Goal: Task Accomplishment & Management: Manage account settings

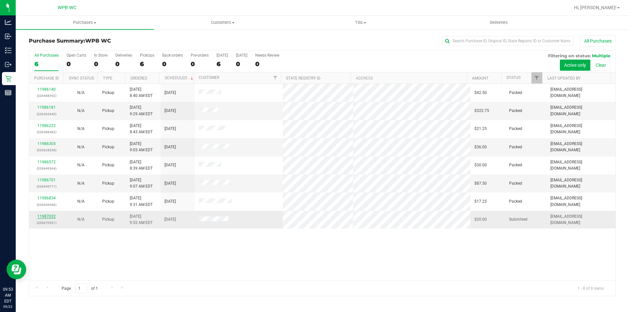
click at [50, 216] on link "11987032" at bounding box center [46, 216] width 18 height 5
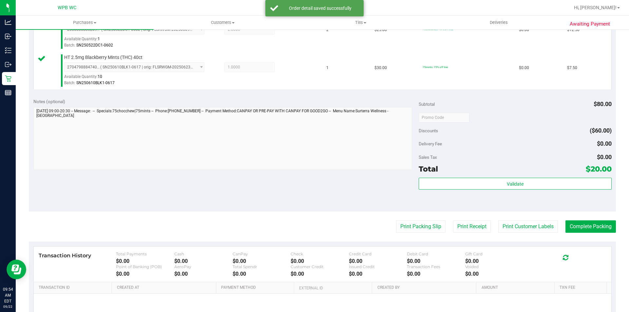
scroll to position [197, 0]
click at [423, 226] on button "Print Packing Slip" at bounding box center [421, 226] width 50 height 12
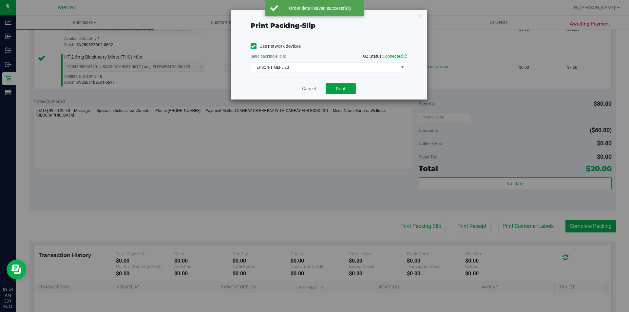
click at [335, 89] on button "Print" at bounding box center [341, 88] width 30 height 11
click at [420, 14] on icon "button" at bounding box center [421, 16] width 5 height 8
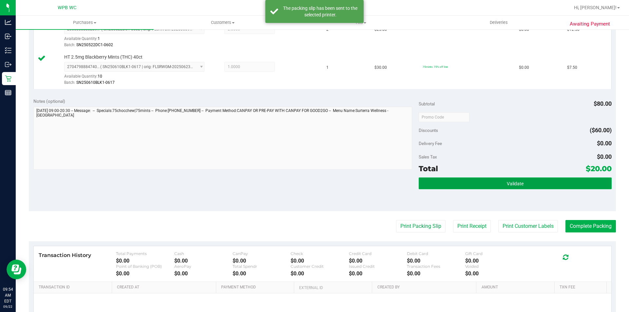
click at [528, 187] on button "Validate" at bounding box center [515, 184] width 193 height 12
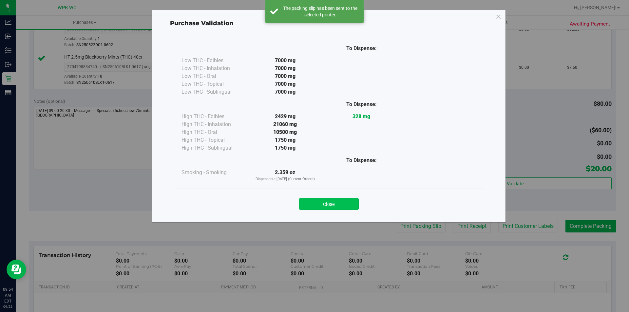
click at [324, 206] on button "Close" at bounding box center [329, 204] width 60 height 12
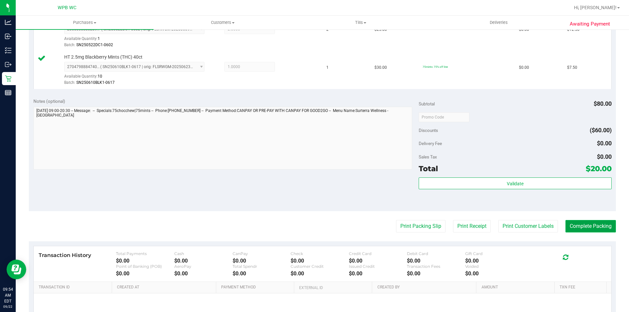
click at [584, 222] on button "Complete Packing" at bounding box center [591, 226] width 50 height 12
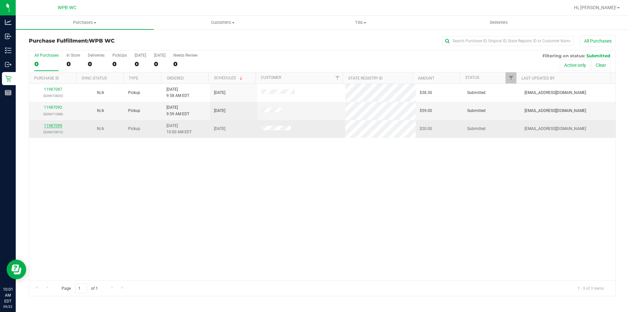
click at [56, 126] on link "11987099" at bounding box center [53, 126] width 18 height 5
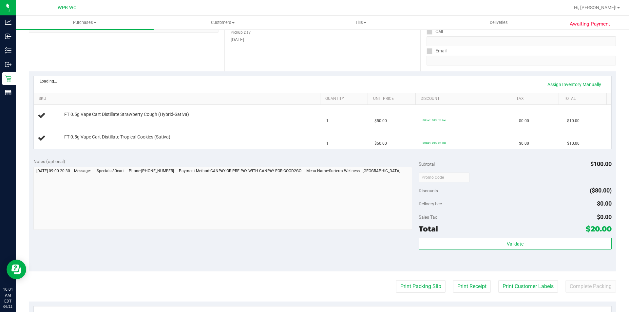
scroll to position [131, 0]
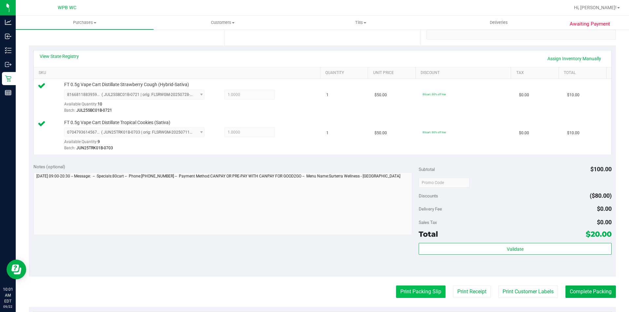
click at [420, 290] on button "Print Packing Slip" at bounding box center [421, 292] width 50 height 12
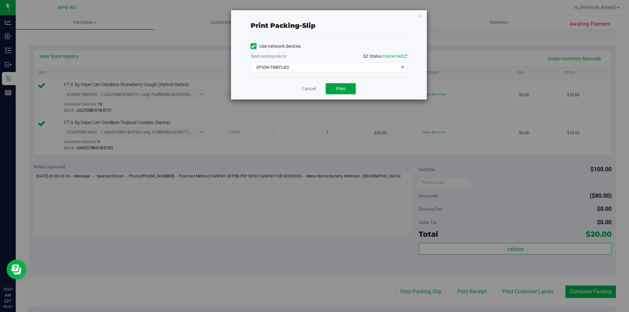
click at [339, 87] on span "Print" at bounding box center [341, 88] width 10 height 5
click at [419, 16] on icon "button" at bounding box center [421, 16] width 5 height 8
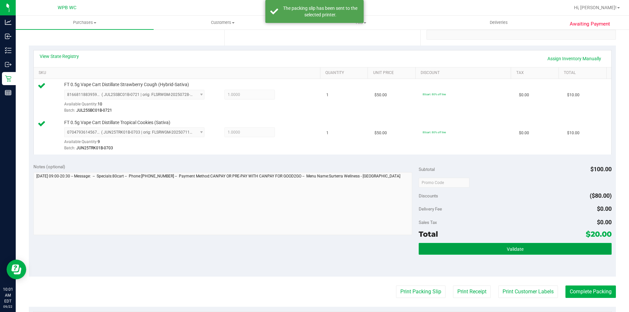
click at [480, 252] on button "Validate" at bounding box center [515, 249] width 193 height 12
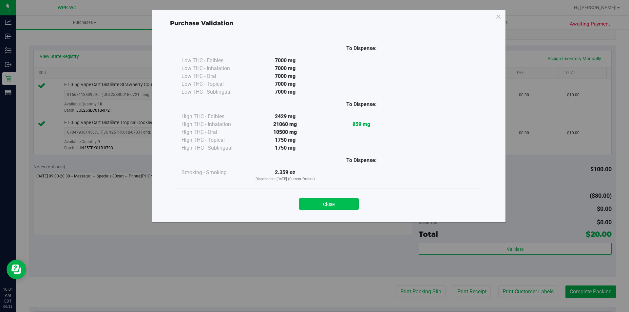
click at [339, 208] on button "Close" at bounding box center [329, 204] width 60 height 12
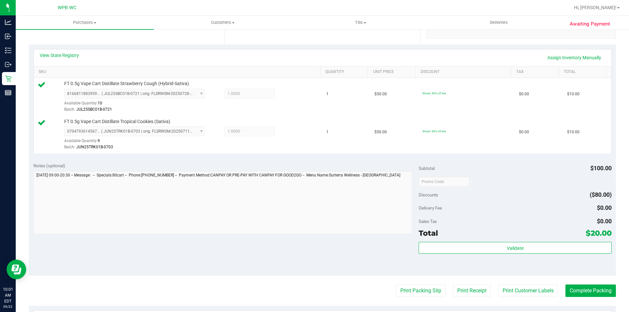
scroll to position [130, 0]
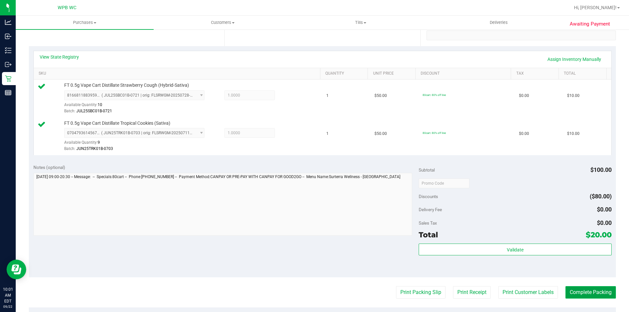
click at [570, 289] on button "Complete Packing" at bounding box center [591, 293] width 50 height 12
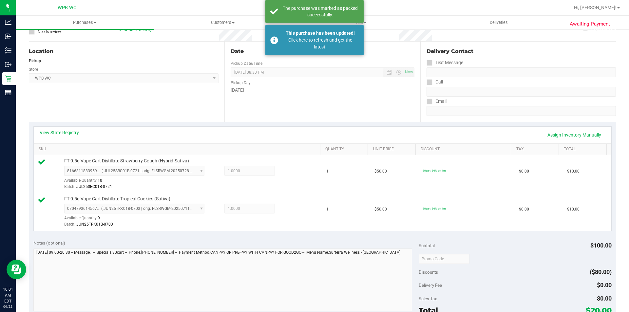
scroll to position [0, 0]
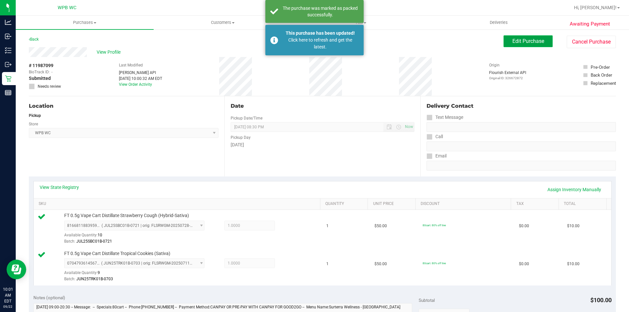
click at [522, 38] on span "Edit Purchase" at bounding box center [529, 41] width 32 height 6
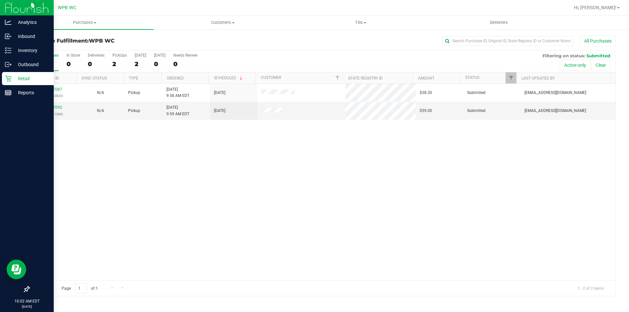
click at [7, 79] on icon at bounding box center [8, 78] width 7 height 7
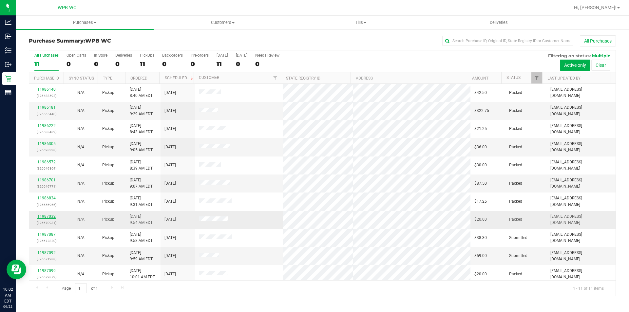
click at [47, 217] on link "11987032" at bounding box center [46, 216] width 18 height 5
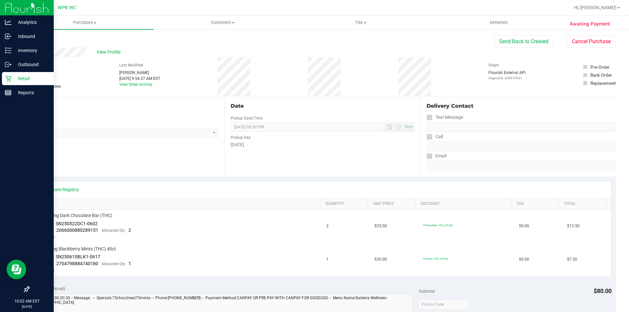
click at [8, 78] on icon at bounding box center [8, 78] width 7 height 7
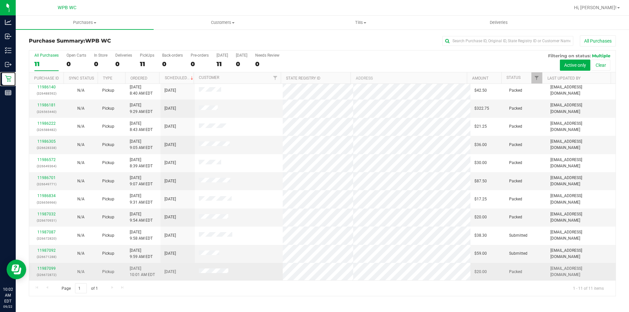
scroll to position [3, 0]
click at [46, 271] on link "11987099" at bounding box center [46, 268] width 18 height 5
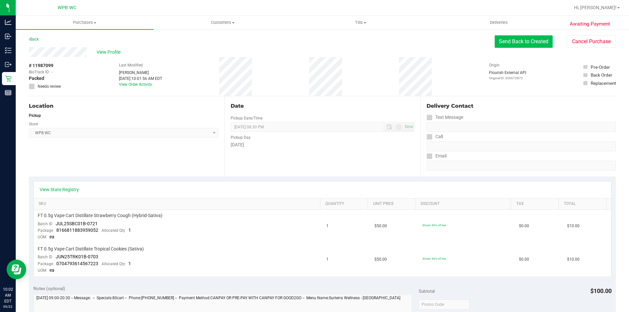
click at [502, 40] on button "Send Back to Created" at bounding box center [524, 41] width 58 height 12
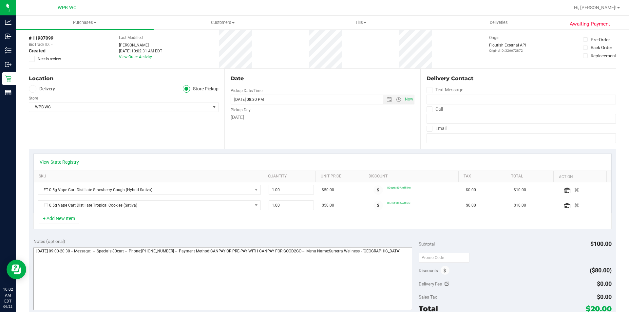
scroll to position [131, 0]
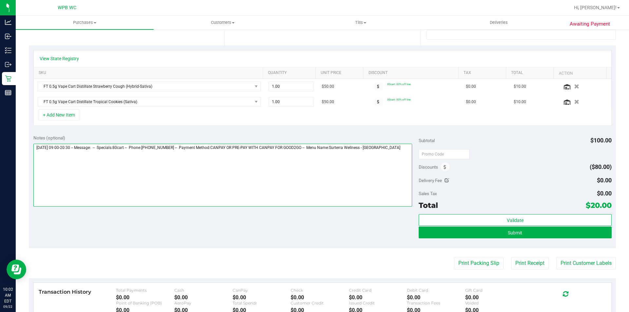
click at [154, 157] on textarea at bounding box center [222, 175] width 379 height 63
drag, startPoint x: 130, startPoint y: 163, endPoint x: 24, endPoint y: 167, distance: 105.6
click at [26, 168] on div "Awaiting Payment Back Save Purchase View Profile Replace Customer # 11987099 Bi…" at bounding box center [323, 156] width 614 height 517
type textarea "[DATE] 09:00-20:30 -- Message: -- Specials:80cart -- Phone:[PHONE_NUMBER] -- Pa…"
click at [32, 167] on div "Awaiting Payment Back Save Purchase View Profile Replace Customer # 11987099 Bi…" at bounding box center [323, 156] width 614 height 517
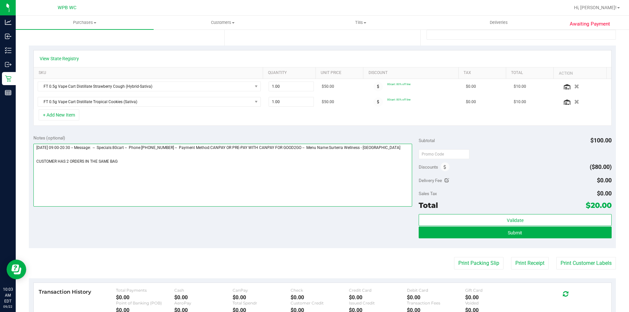
drag, startPoint x: 34, startPoint y: 166, endPoint x: 179, endPoint y: 164, distance: 144.6
click at [181, 166] on textarea at bounding box center [222, 175] width 379 height 63
click at [456, 233] on button "Submit" at bounding box center [515, 233] width 193 height 12
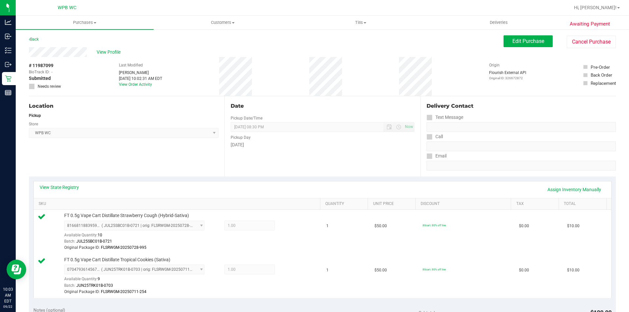
click at [33, 87] on icon at bounding box center [32, 87] width 4 height 0
click at [518, 39] on span "Edit Purchase" at bounding box center [529, 41] width 32 height 6
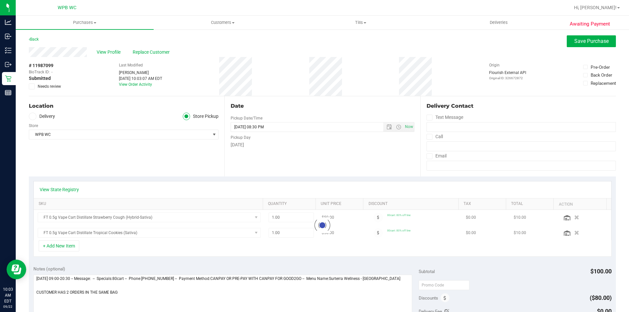
click at [33, 87] on icon at bounding box center [32, 87] width 4 height 0
click at [0, 0] on input "Needs review" at bounding box center [0, 0] width 0 height 0
click at [592, 39] on span "Save Purchase" at bounding box center [592, 41] width 34 height 6
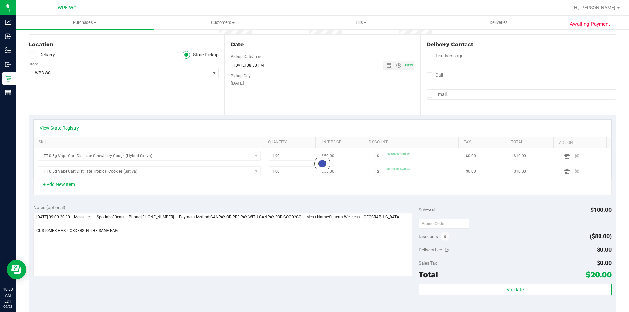
scroll to position [164, 0]
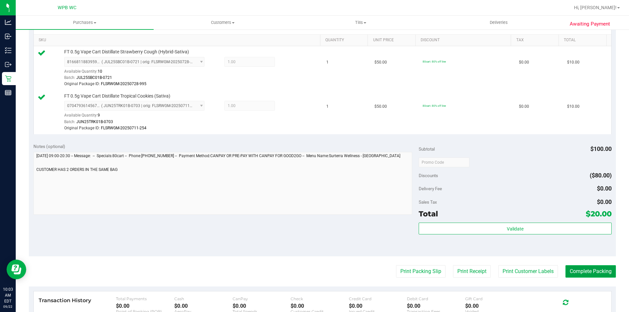
click at [582, 272] on button "Complete Packing" at bounding box center [591, 272] width 50 height 12
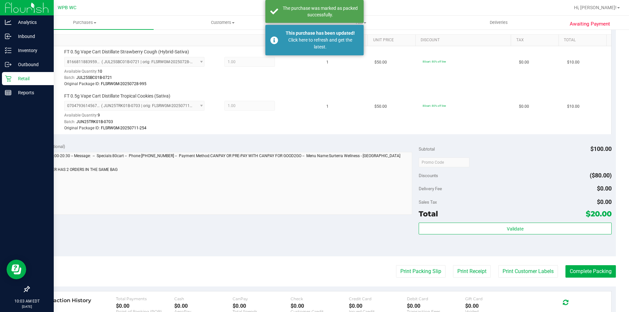
click at [6, 78] on icon at bounding box center [8, 78] width 7 height 7
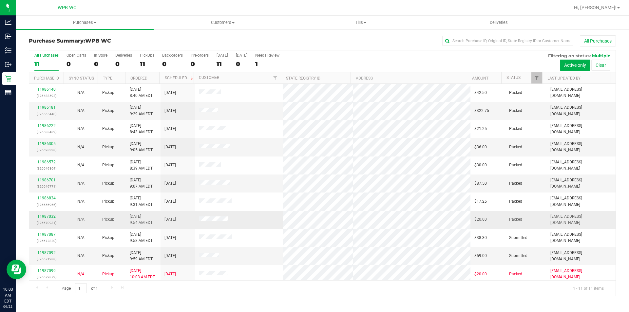
click at [47, 214] on div "11987032 (326670931)" at bounding box center [46, 220] width 27 height 12
click at [50, 215] on link "11987032" at bounding box center [46, 216] width 18 height 5
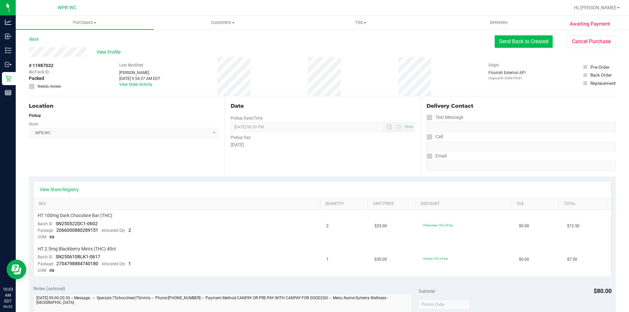
click at [509, 40] on button "Send Back to Created" at bounding box center [524, 41] width 58 height 12
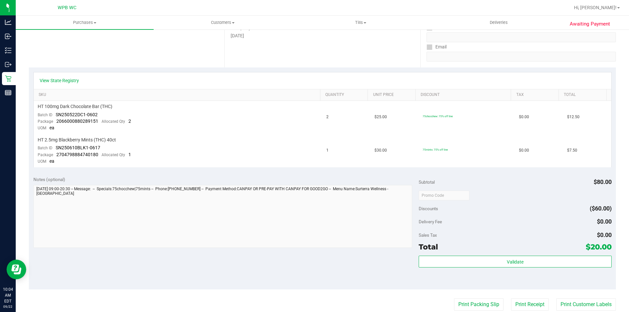
scroll to position [131, 0]
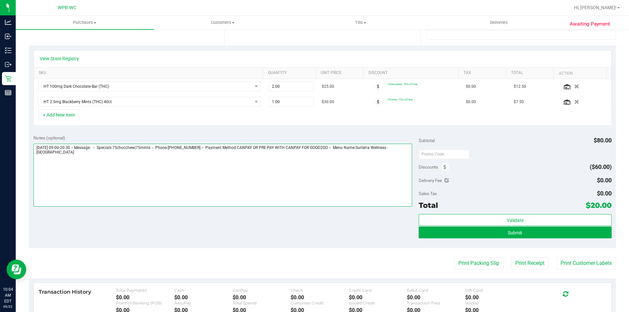
click at [115, 163] on textarea at bounding box center [222, 175] width 379 height 63
paste textarea "CUSTOMER HAS 2 ORDERS IN THE SAME BAG"
click at [38, 160] on textarea at bounding box center [222, 175] width 379 height 63
click at [34, 162] on textarea at bounding box center [222, 175] width 379 height 63
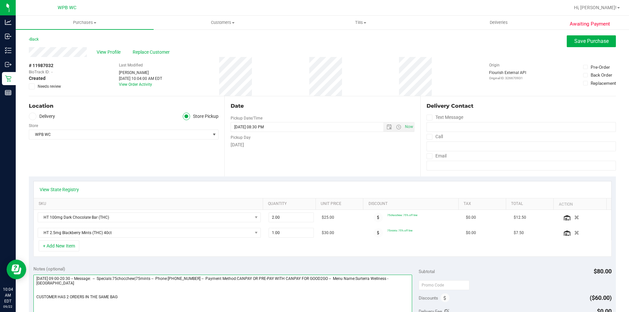
type textarea "[DATE] 09:00-20:30 -- Message: -- Specials:75chocchew|75mints -- Phone:[PHONE_N…"
click at [35, 87] on label "Needs review" at bounding box center [45, 87] width 33 height 6
click at [0, 0] on input "Needs review" at bounding box center [0, 0] width 0 height 0
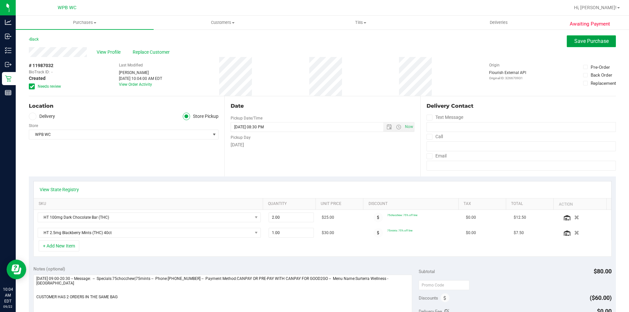
click at [587, 42] on span "Save Purchase" at bounding box center [592, 41] width 34 height 6
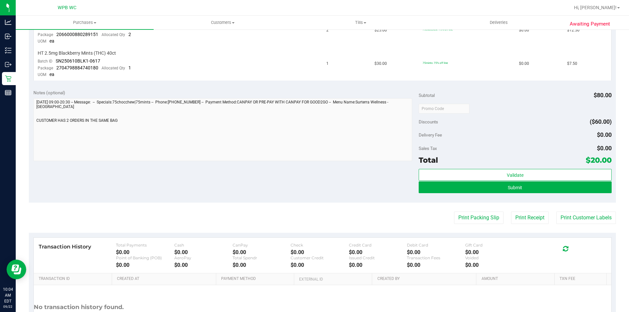
scroll to position [197, 0]
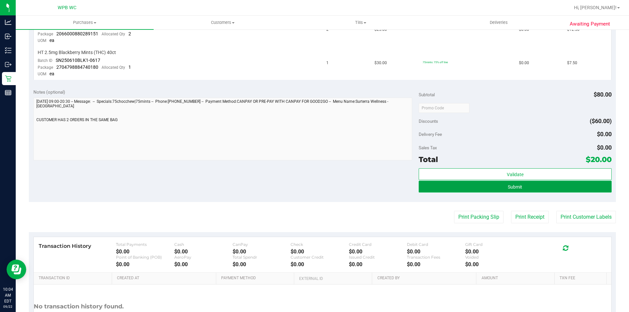
click at [506, 190] on button "Submit" at bounding box center [515, 187] width 193 height 12
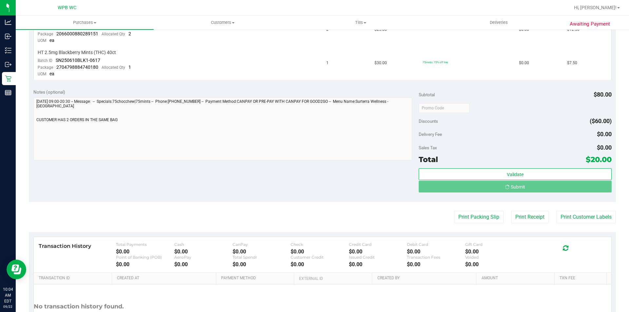
scroll to position [187, 0]
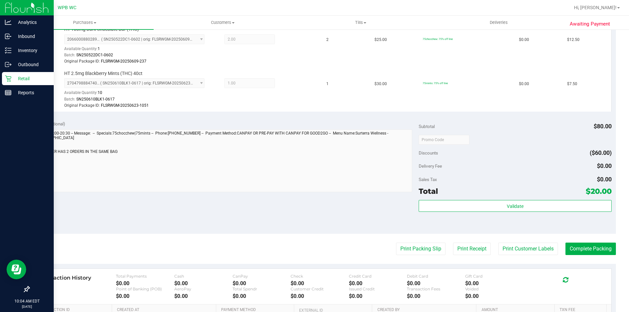
click at [32, 80] on p "Retail" at bounding box center [30, 79] width 39 height 8
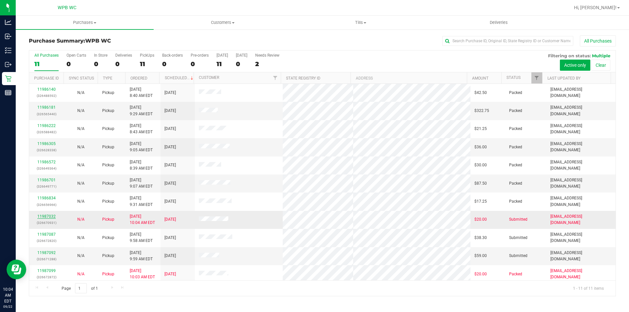
click at [50, 215] on link "11987032" at bounding box center [46, 216] width 18 height 5
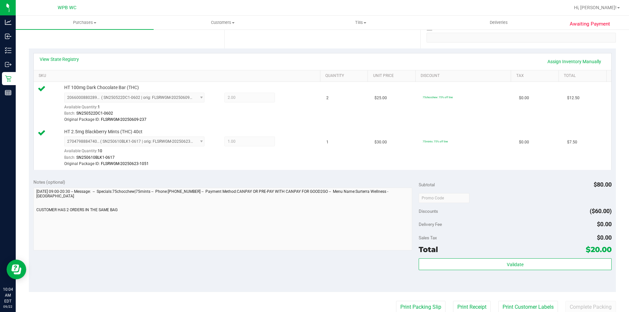
scroll to position [164, 0]
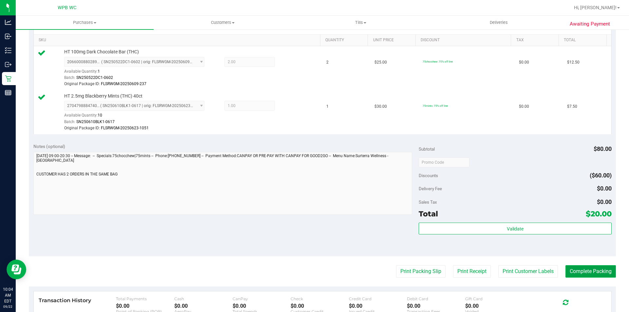
click at [579, 271] on button "Complete Packing" at bounding box center [591, 272] width 50 height 12
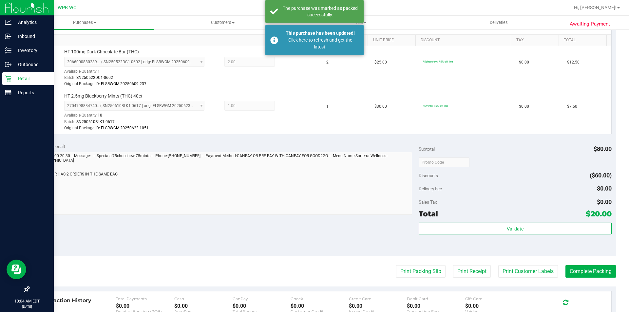
click at [19, 79] on p "Retail" at bounding box center [30, 79] width 39 height 8
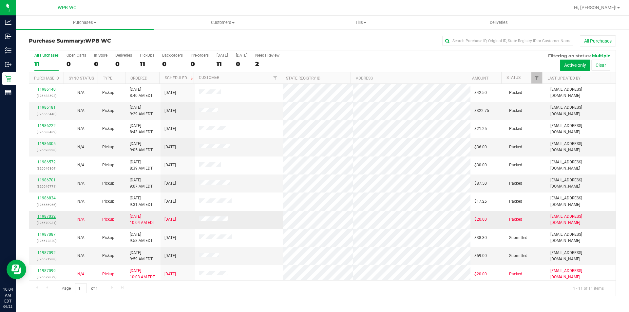
click at [49, 218] on link "11987032" at bounding box center [46, 216] width 18 height 5
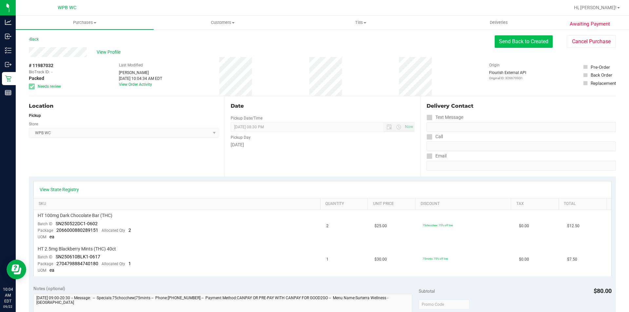
click at [509, 39] on button "Send Back to Created" at bounding box center [524, 41] width 58 height 12
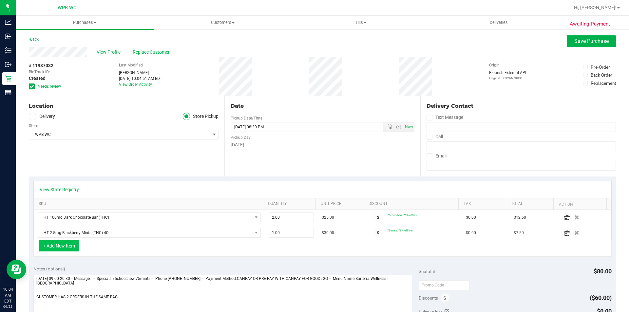
click at [46, 248] on button "+ Add New Item" at bounding box center [59, 246] width 41 height 11
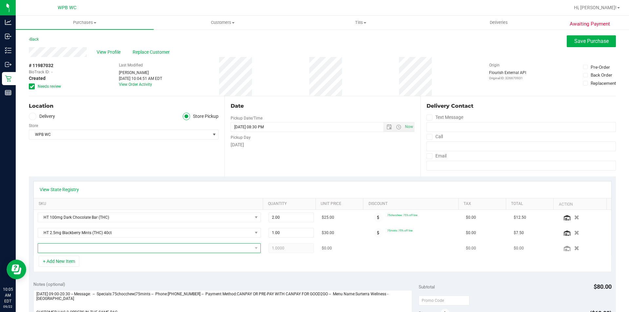
click at [131, 248] on span "NO DATA FOUND" at bounding box center [145, 248] width 214 height 9
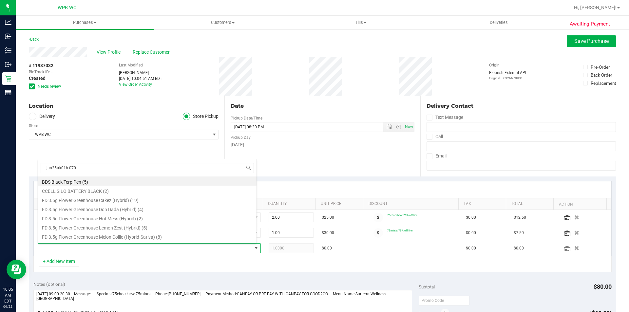
type input "jun25trk01b-0703"
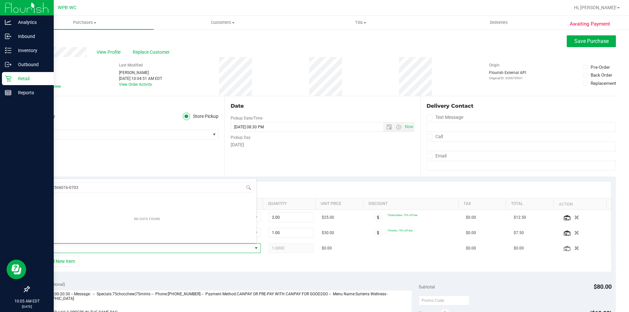
drag, startPoint x: 94, startPoint y: 190, endPoint x: 0, endPoint y: 190, distance: 94.4
click at [0, 190] on body "Analytics Inbound Inventory Outbound Retail Reports 10:05 AM EDT [DATE] 09/22 W…" at bounding box center [314, 156] width 629 height 312
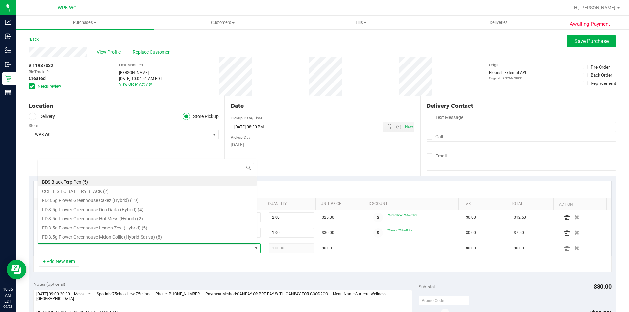
click at [337, 150] on div "Date Pickup Date/Time [DATE] Now [DATE] 08:30 PM Now Pickup Day [DATE]" at bounding box center [323, 136] width 196 height 80
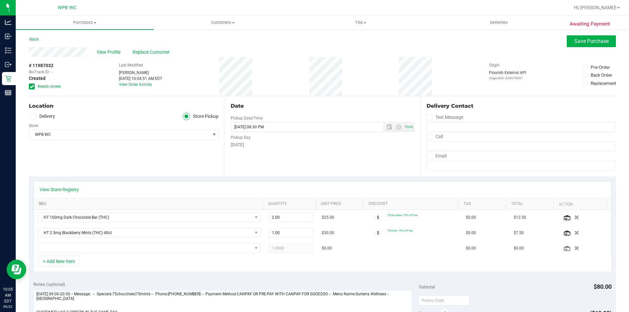
click at [77, 202] on link "SKU" at bounding box center [150, 204] width 222 height 5
click at [58, 261] on button "+ Add New Item" at bounding box center [59, 261] width 41 height 11
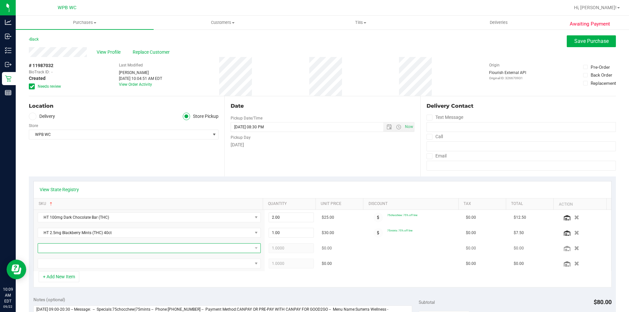
click at [86, 249] on span "NO DATA FOUND" at bounding box center [145, 248] width 214 height 9
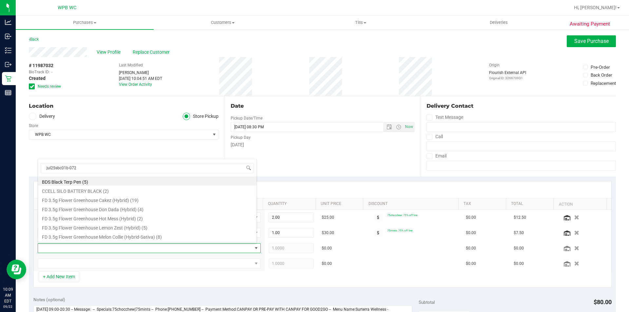
type input "jul25sbc01b-0721"
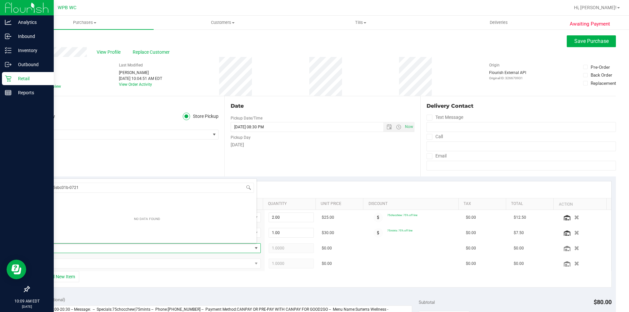
drag, startPoint x: 87, startPoint y: 188, endPoint x: 0, endPoint y: 191, distance: 86.6
click at [0, 191] on body "Analytics Inbound Inventory Outbound Retail Reports 10:09 AM EDT [DATE] 09/22 W…" at bounding box center [314, 156] width 629 height 312
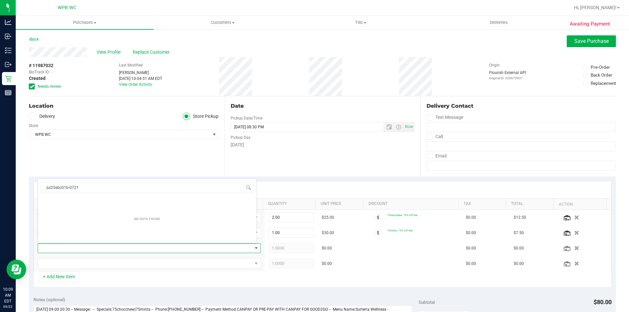
click at [161, 155] on div "Location Delivery Store Pickup Store WPB WC Select Store [PERSON_NAME][GEOGRAPH…" at bounding box center [127, 136] width 196 height 80
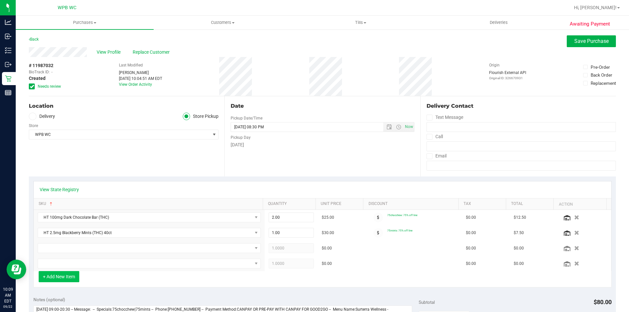
click at [59, 275] on button "+ Add New Item" at bounding box center [59, 276] width 41 height 11
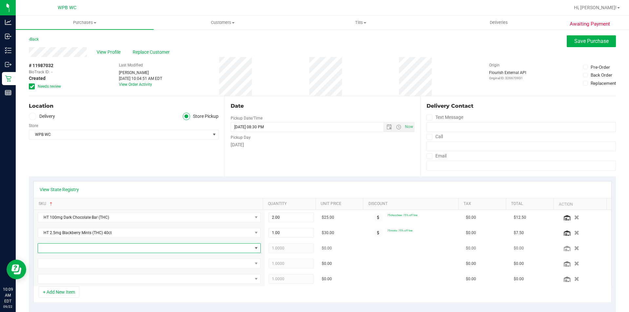
click at [89, 250] on span "NO DATA FOUND" at bounding box center [145, 248] width 214 height 9
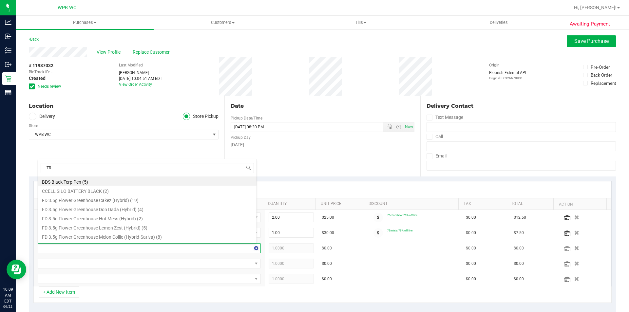
type input "TRK"
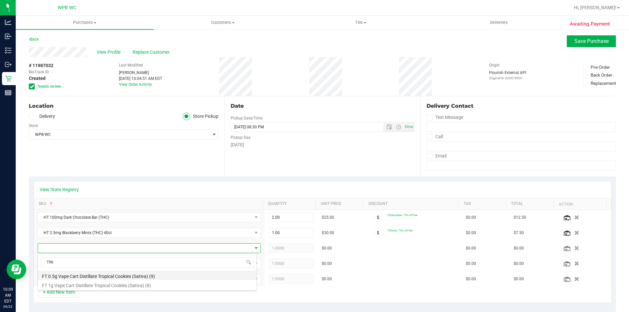
click at [96, 275] on li "FT 0.5g Vape Cart Distillate Tropical Cookies (Sativa) (9)" at bounding box center [147, 275] width 219 height 9
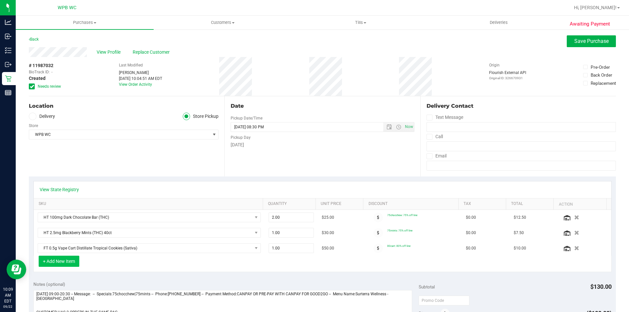
click at [69, 262] on button "+ Add New Item" at bounding box center [59, 261] width 41 height 11
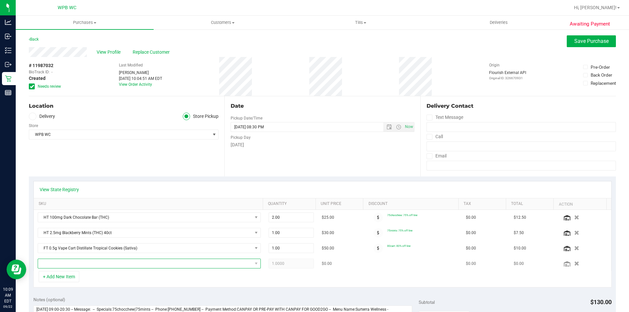
click at [111, 262] on span "NO DATA FOUND" at bounding box center [145, 263] width 214 height 9
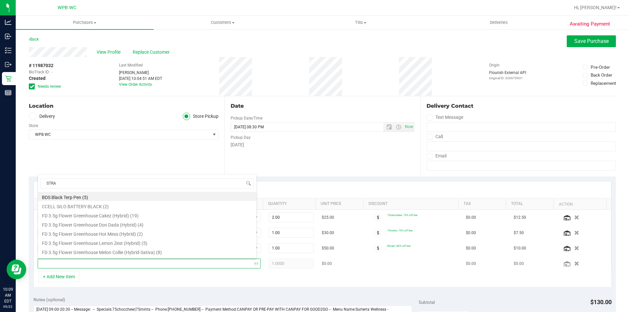
type input "STRAW"
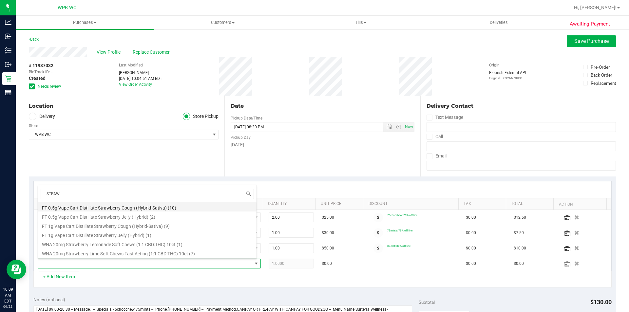
click at [93, 207] on li "FT 0.5g Vape Cart Distillate Strawberry Cough (Hybrid-Sativa) (10)" at bounding box center [147, 207] width 219 height 9
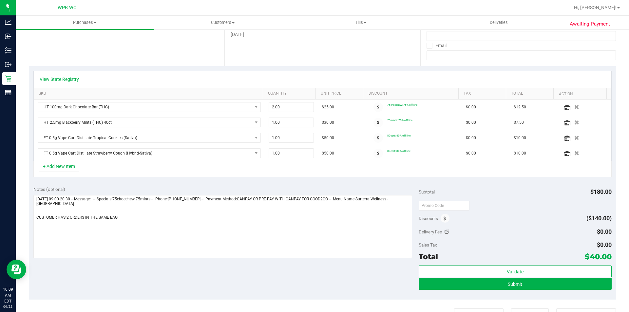
scroll to position [164, 0]
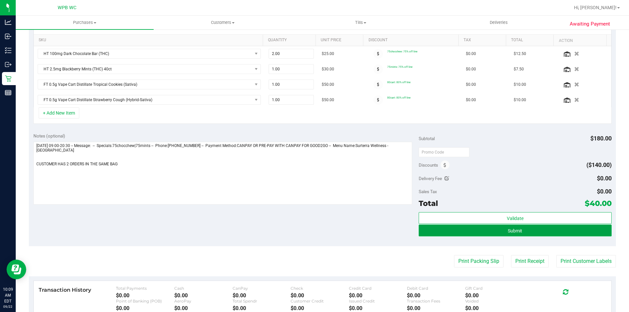
click at [470, 232] on button "Submit" at bounding box center [515, 231] width 193 height 12
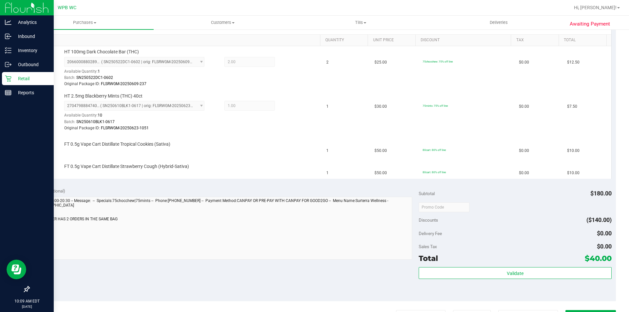
click at [16, 78] on p "Retail" at bounding box center [30, 79] width 39 height 8
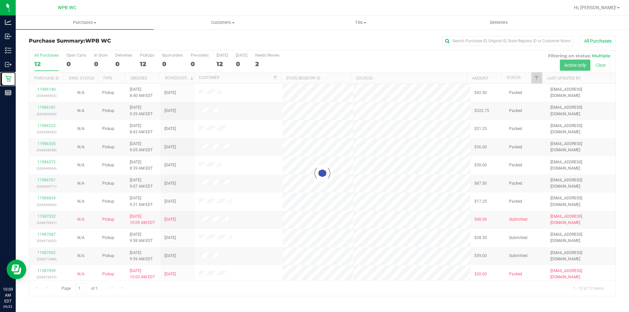
scroll to position [21, 0]
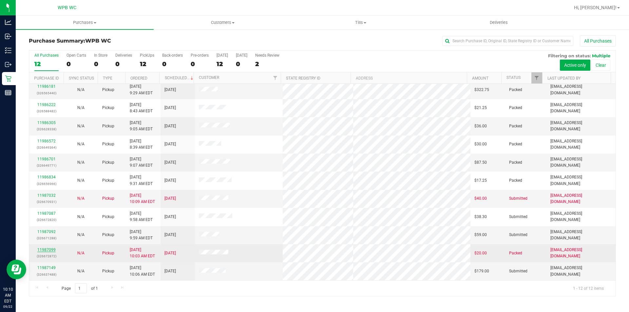
click at [49, 250] on link "11987099" at bounding box center [46, 250] width 18 height 5
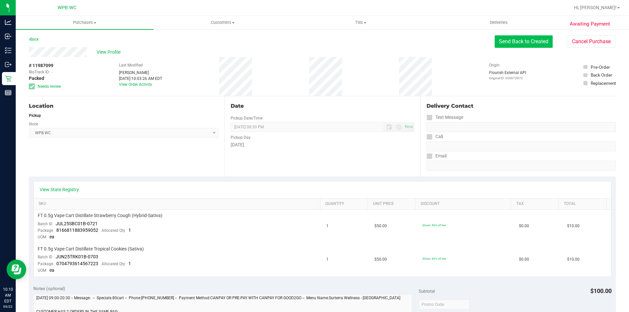
click at [519, 43] on button "Send Back to Created" at bounding box center [524, 41] width 58 height 12
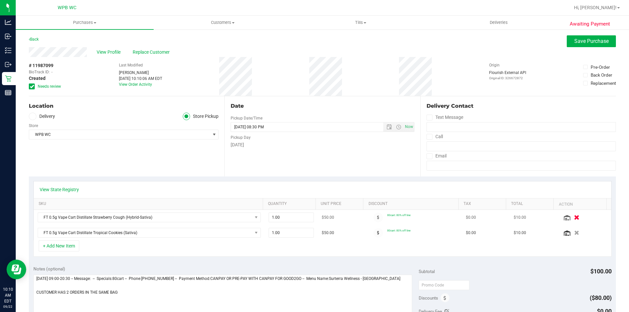
click at [574, 217] on icon "button" at bounding box center [577, 217] width 6 height 5
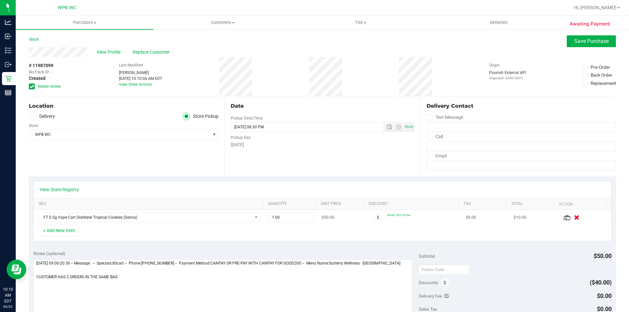
click at [574, 217] on icon "button" at bounding box center [577, 217] width 6 height 5
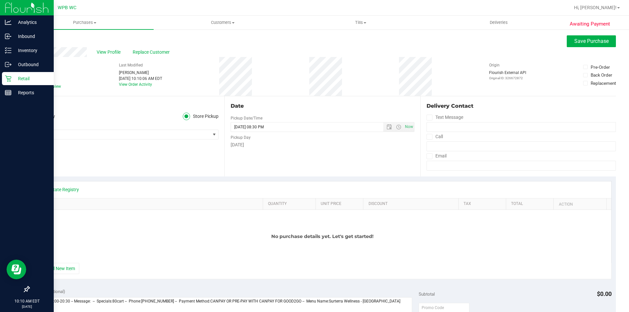
click at [13, 80] on p "Retail" at bounding box center [30, 79] width 39 height 8
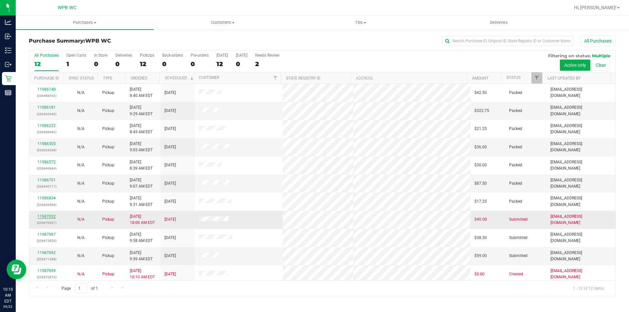
click at [50, 215] on link "11987032" at bounding box center [46, 216] width 18 height 5
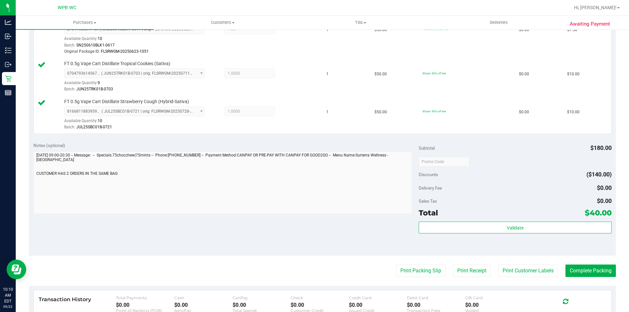
scroll to position [350, 0]
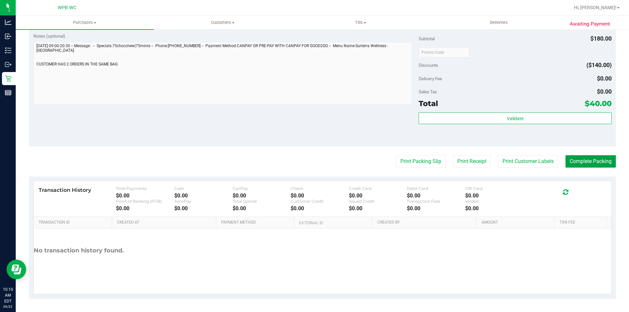
click at [577, 160] on button "Complete Packing" at bounding box center [591, 161] width 50 height 12
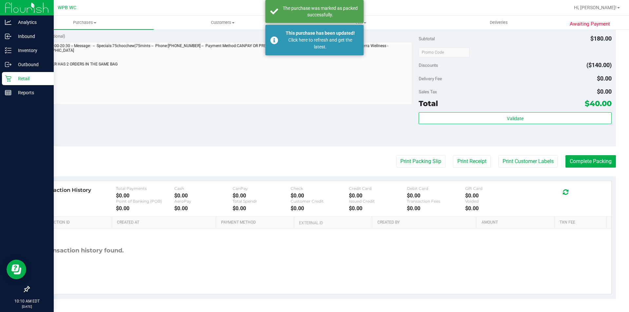
click at [20, 76] on p "Retail" at bounding box center [30, 79] width 39 height 8
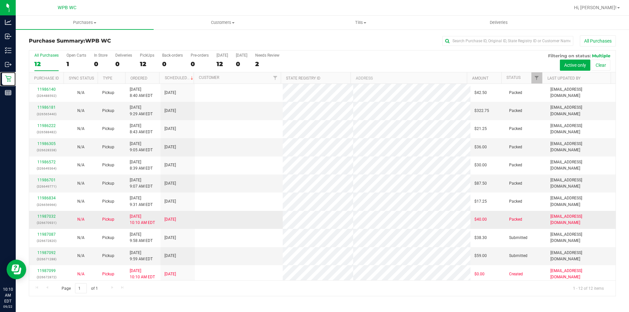
scroll to position [21, 0]
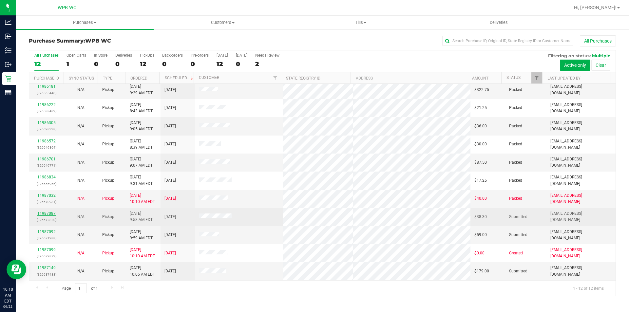
click at [50, 214] on link "11987087" at bounding box center [46, 213] width 18 height 5
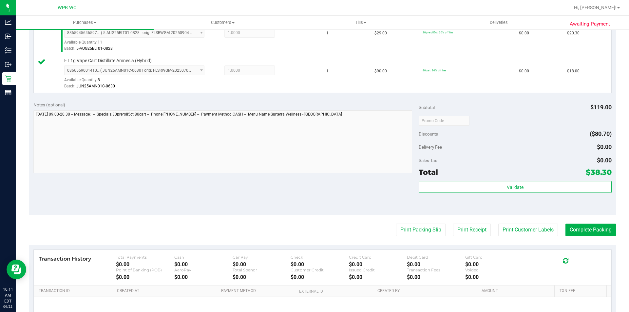
scroll to position [197, 0]
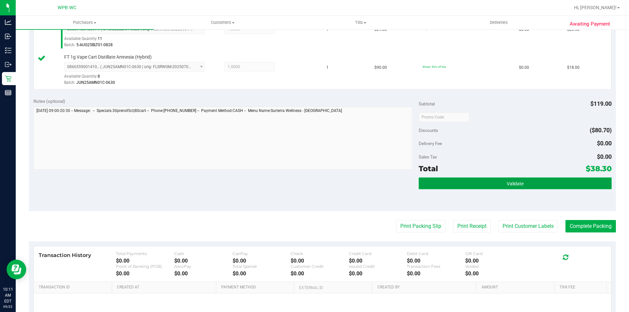
click at [451, 185] on button "Validate" at bounding box center [515, 184] width 193 height 12
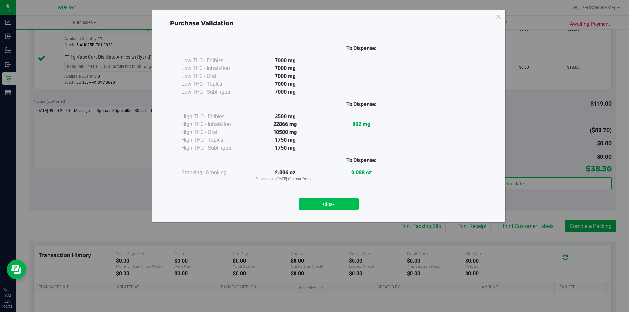
click at [330, 202] on button "Close" at bounding box center [329, 204] width 60 height 12
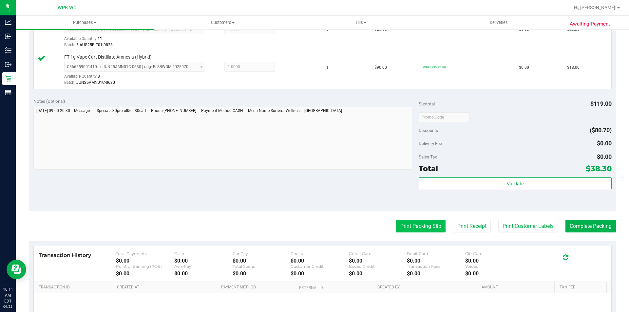
click at [409, 228] on button "Print Packing Slip" at bounding box center [421, 226] width 50 height 12
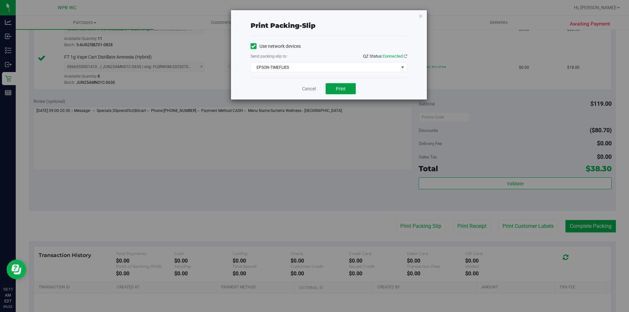
click at [353, 90] on button "Print" at bounding box center [341, 88] width 30 height 11
click at [420, 15] on icon "button" at bounding box center [421, 16] width 5 height 8
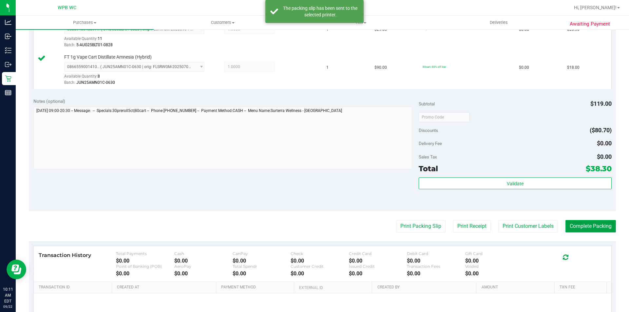
click at [577, 222] on button "Complete Packing" at bounding box center [591, 226] width 50 height 12
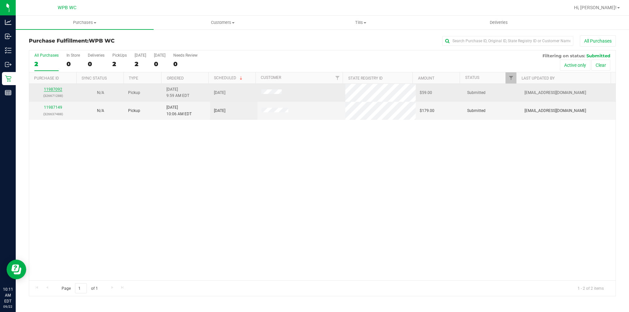
click at [55, 88] on link "11987092" at bounding box center [53, 89] width 18 height 5
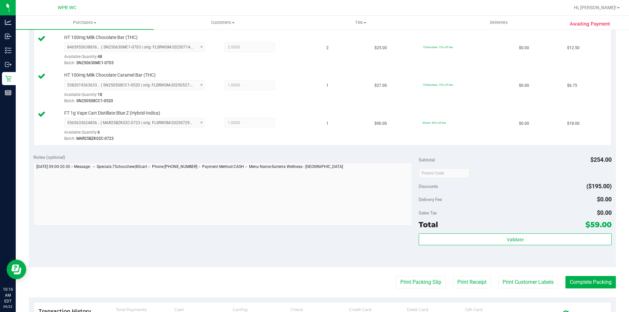
scroll to position [328, 0]
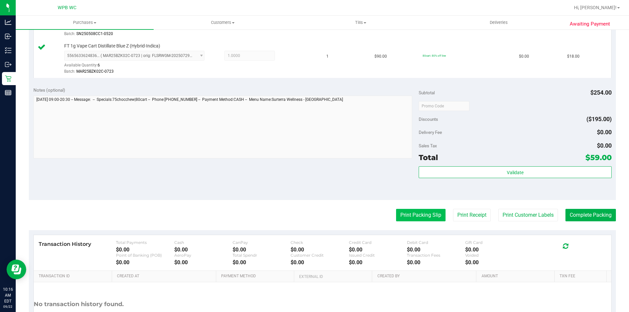
click at [417, 217] on button "Print Packing Slip" at bounding box center [421, 215] width 50 height 12
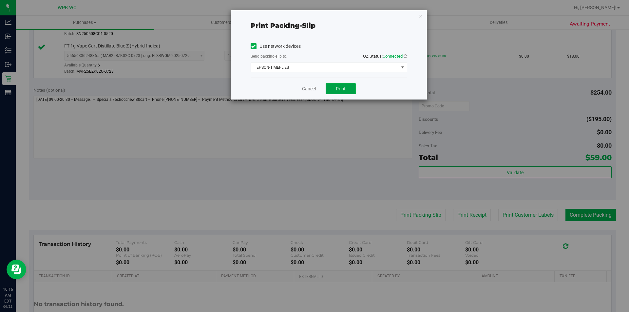
click at [348, 86] on button "Print" at bounding box center [341, 88] width 30 height 11
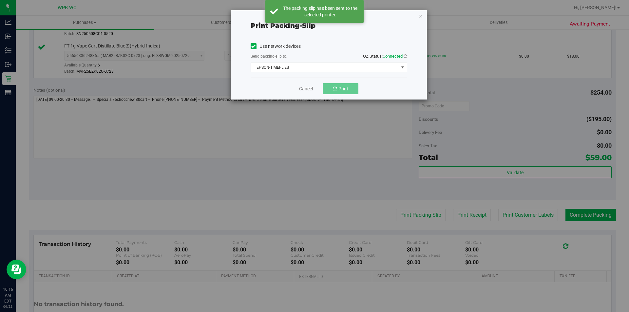
click at [420, 14] on icon "button" at bounding box center [421, 16] width 5 height 8
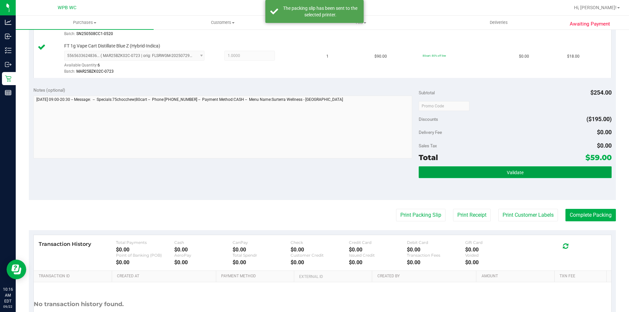
click at [501, 177] on button "Validate" at bounding box center [515, 173] width 193 height 12
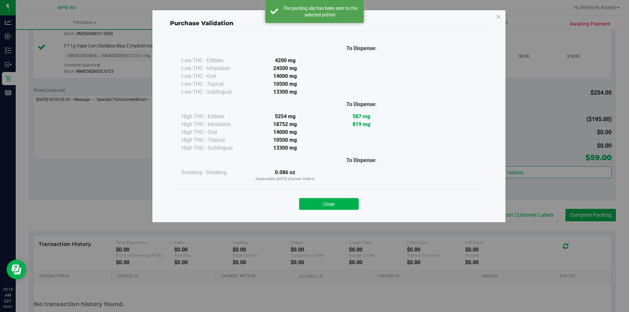
drag, startPoint x: 335, startPoint y: 205, endPoint x: 346, endPoint y: 201, distance: 11.8
click at [335, 205] on button "Close" at bounding box center [329, 204] width 60 height 12
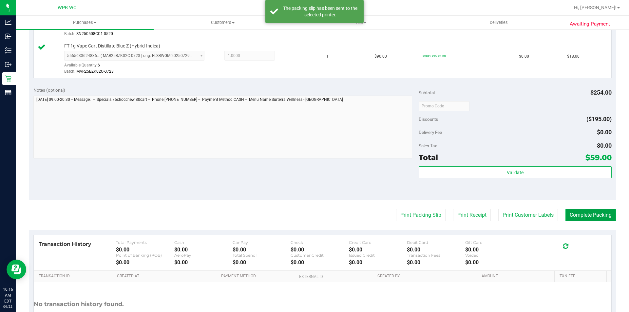
click at [586, 209] on button "Complete Packing" at bounding box center [591, 215] width 50 height 12
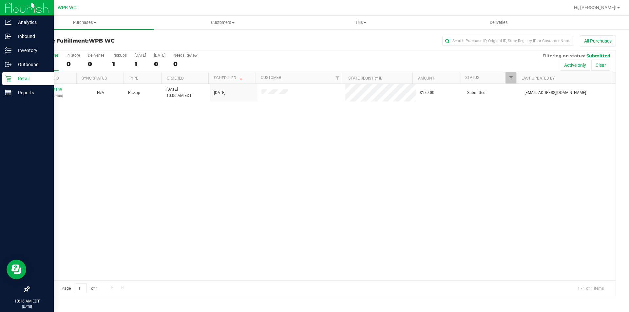
click at [16, 74] on div "Retail" at bounding box center [28, 78] width 52 height 13
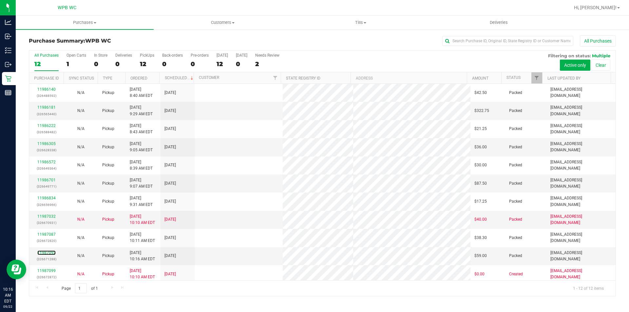
click at [44, 253] on link "11987092" at bounding box center [46, 253] width 18 height 5
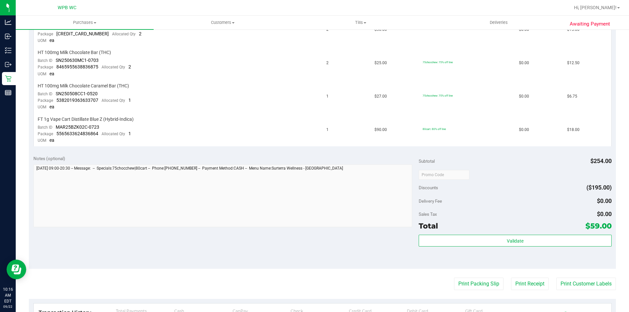
scroll to position [295, 0]
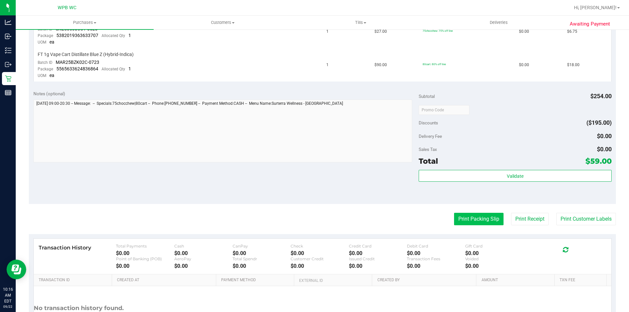
click at [480, 219] on button "Print Packing Slip" at bounding box center [479, 219] width 50 height 12
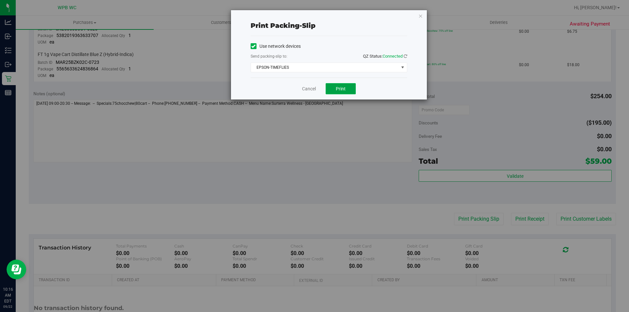
click at [347, 88] on button "Print" at bounding box center [341, 88] width 30 height 11
click at [309, 86] on link "Cancel" at bounding box center [309, 89] width 14 height 7
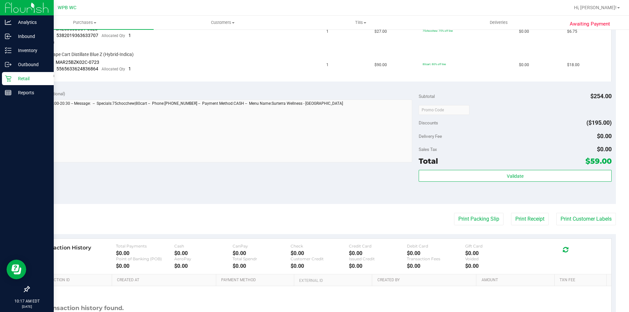
click at [9, 78] on icon at bounding box center [8, 78] width 7 height 7
